Goal: Check status: Check status

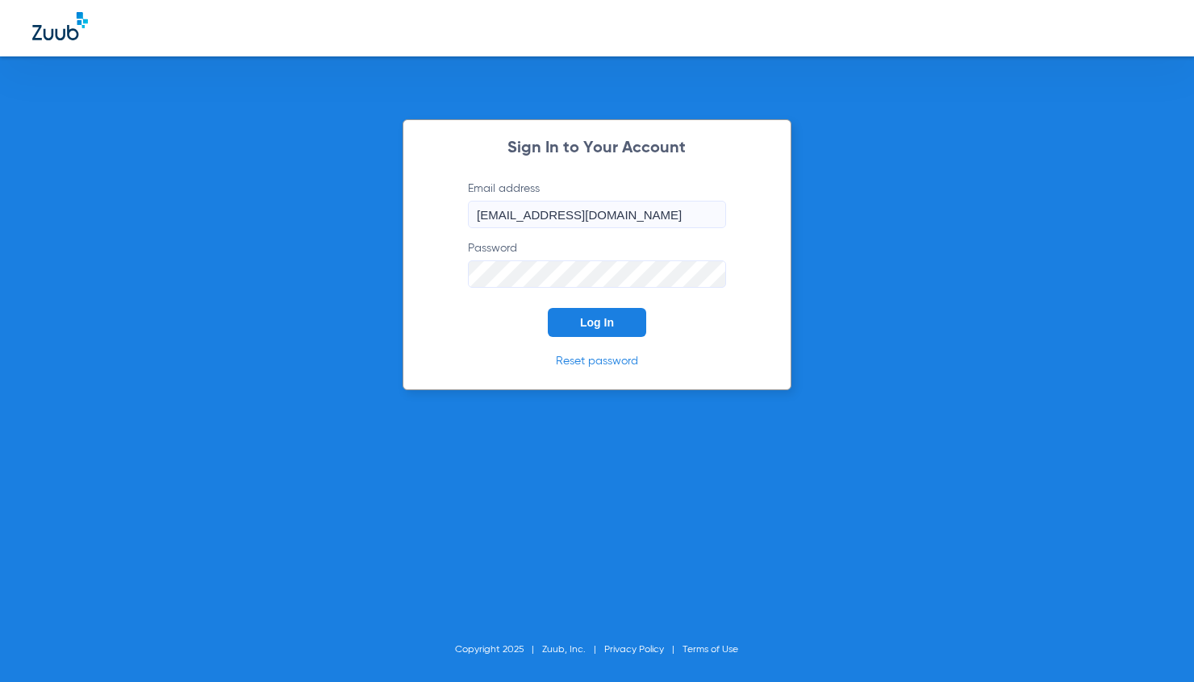
click at [590, 323] on span "Log In" at bounding box center [597, 322] width 34 height 13
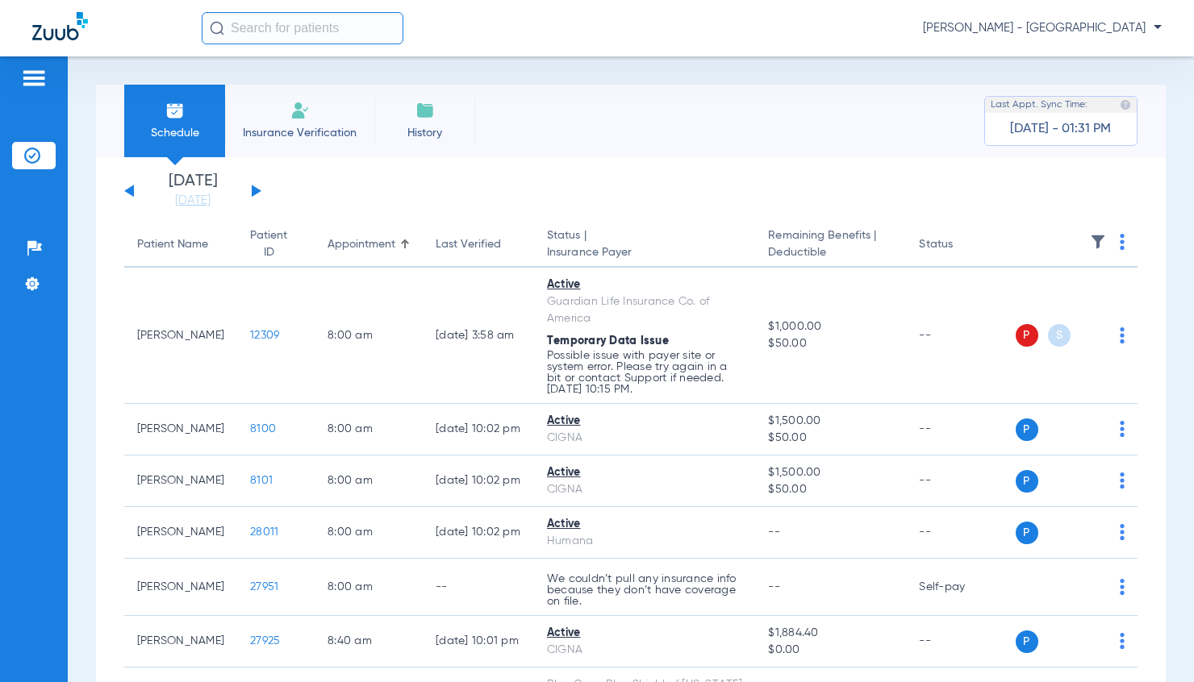
click at [251, 190] on div "Wednesday 06-11-2025 Thursday 06-12-2025 Friday 06-13-2025 Saturday 06-14-2025 …" at bounding box center [192, 190] width 137 height 35
click at [256, 190] on button at bounding box center [257, 191] width 10 height 12
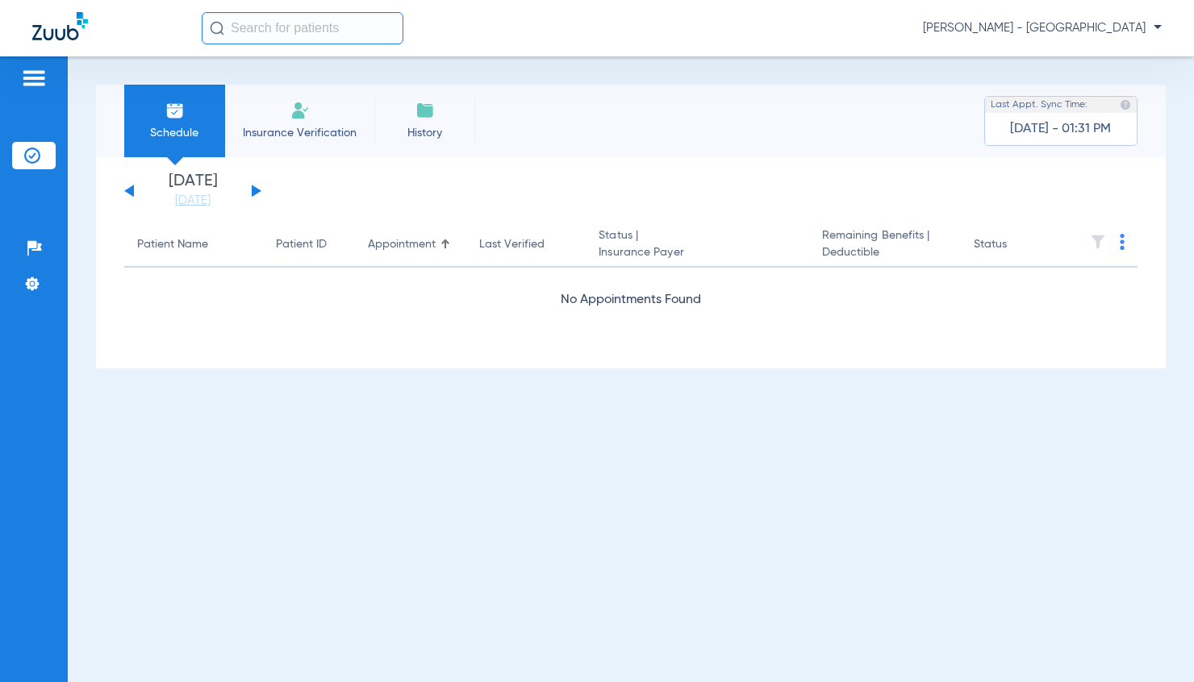
click at [256, 190] on button at bounding box center [257, 191] width 10 height 12
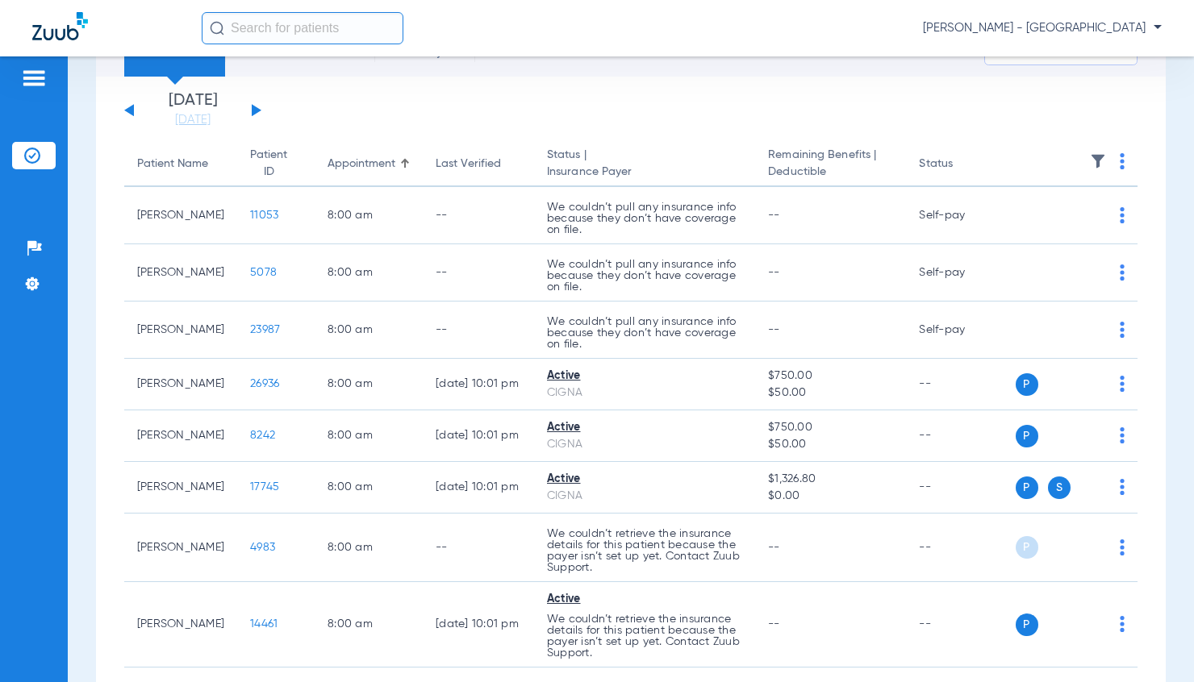
scroll to position [161, 0]
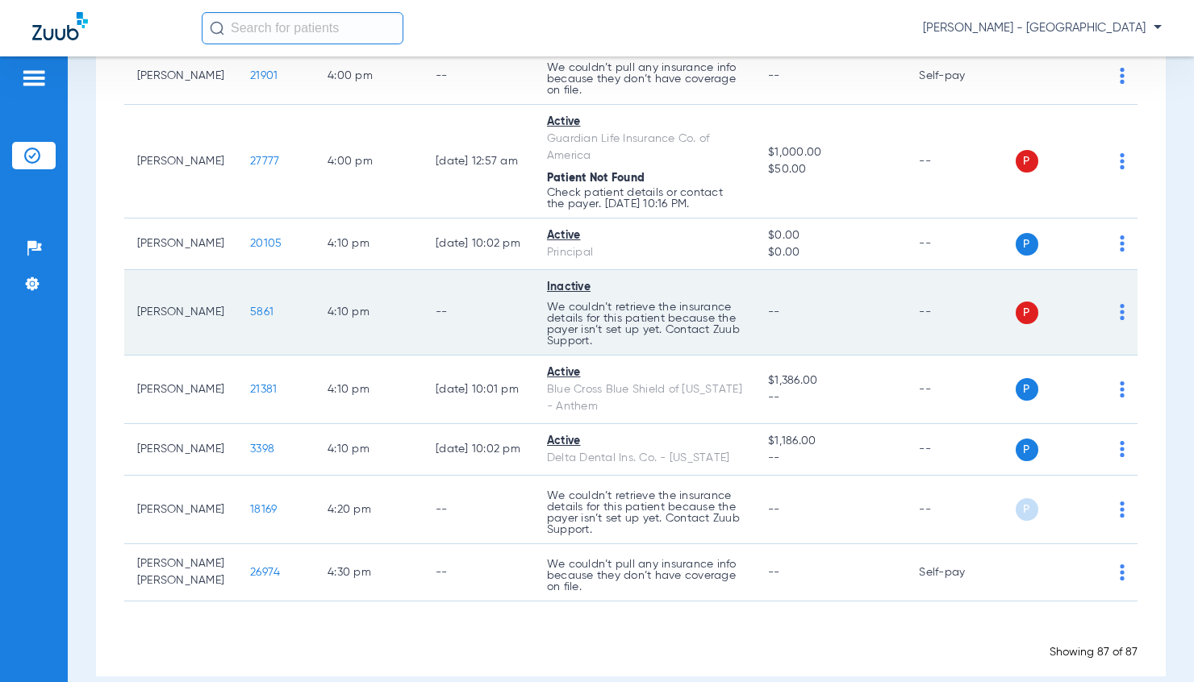
scroll to position [4890, 0]
